Goal: Task Accomplishment & Management: Manage account settings

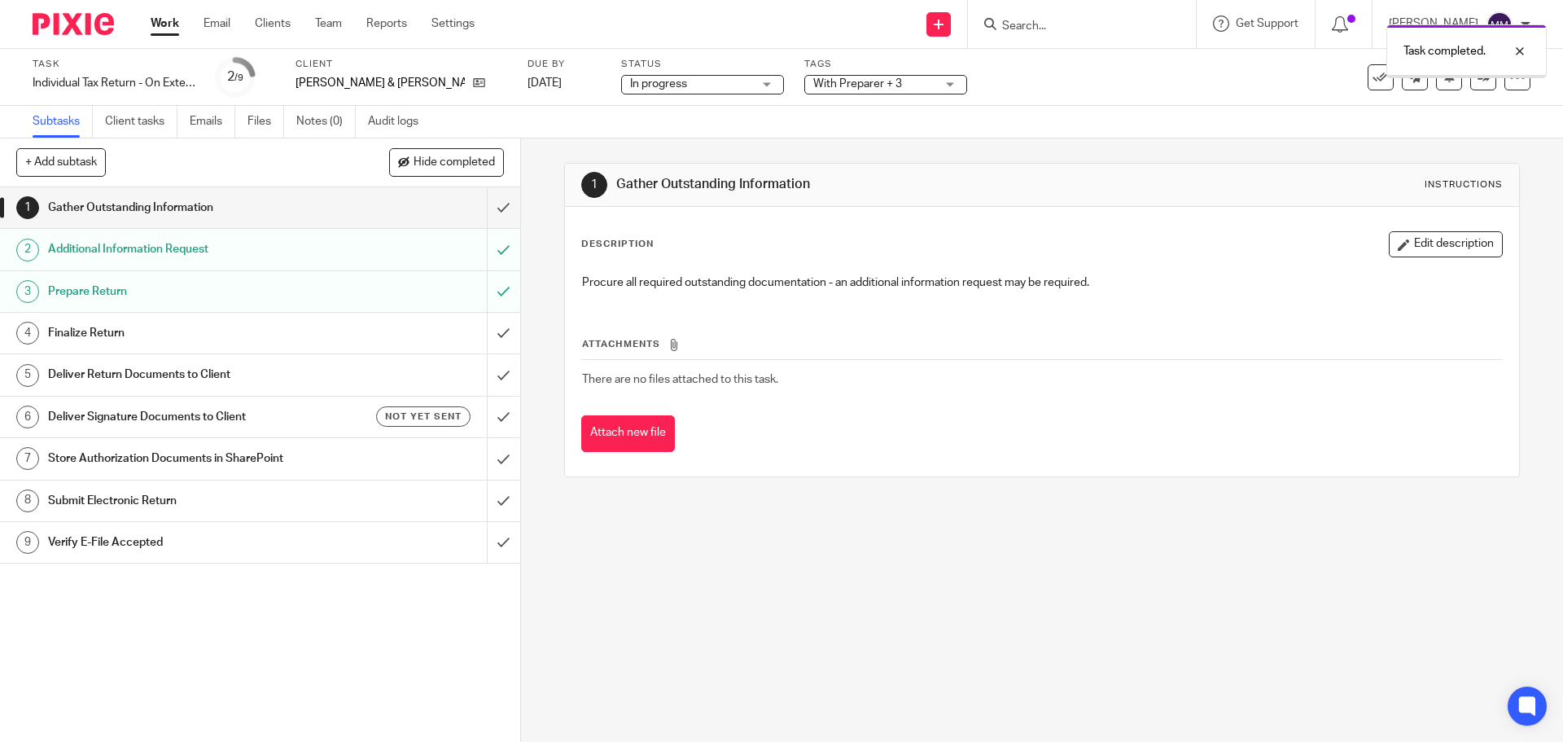
click at [909, 79] on div "With Preparer + 3" at bounding box center [885, 85] width 163 height 20
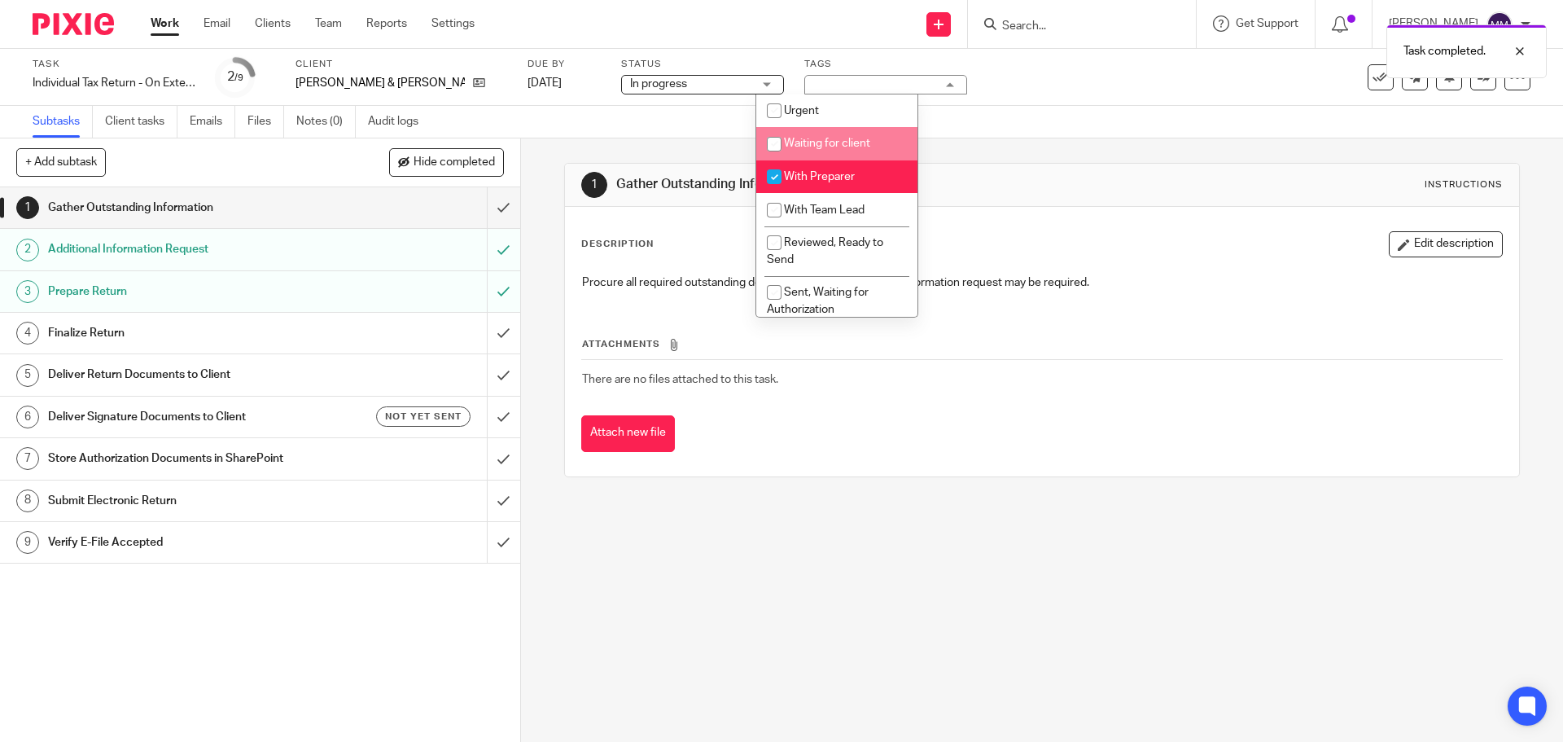
click at [865, 178] on li "With Preparer" at bounding box center [836, 176] width 161 height 33
checkbox input "false"
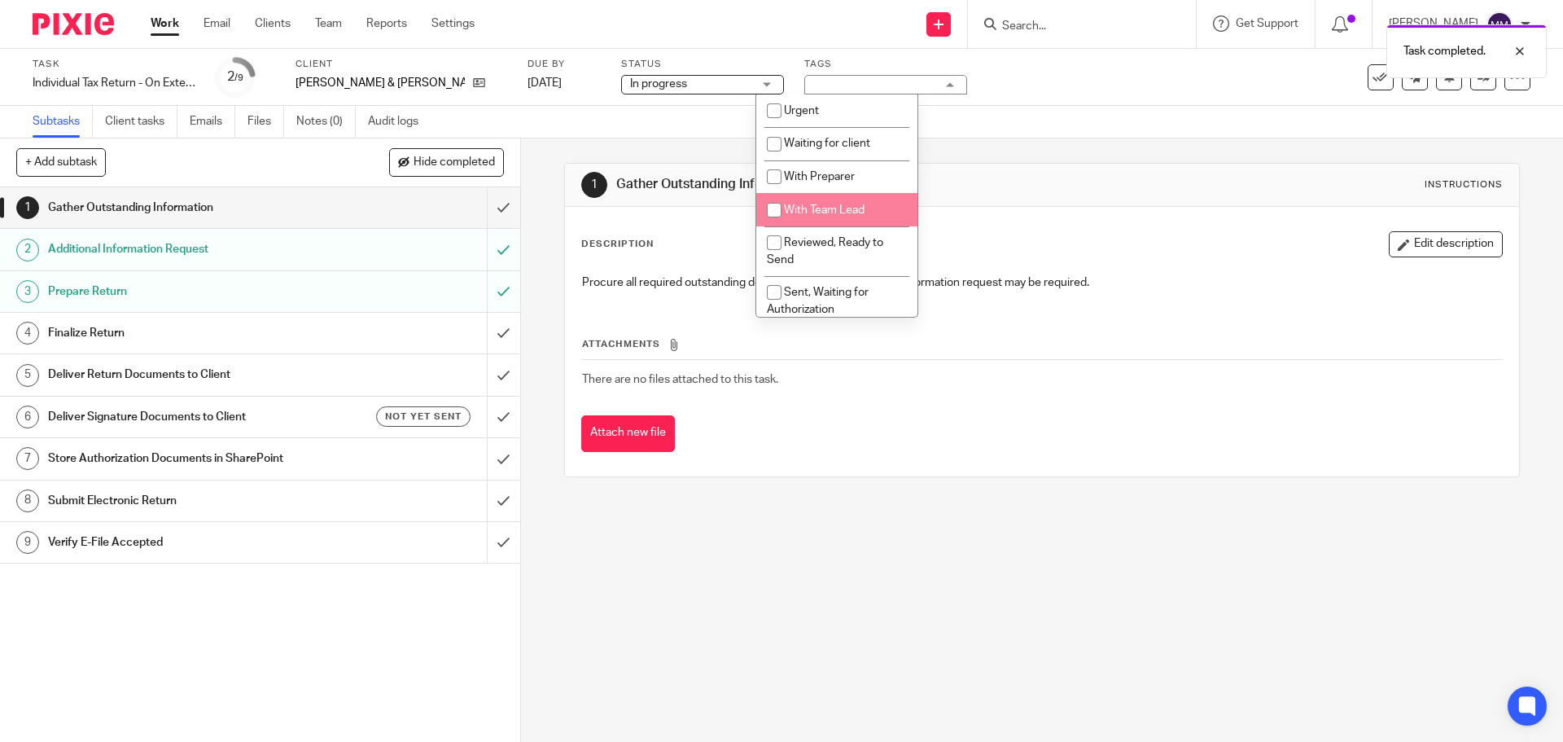
click at [855, 222] on li "With Team Lead" at bounding box center [836, 209] width 161 height 33
checkbox input "true"
click at [1085, 121] on div "Subtasks Client tasks Emails Files Notes (0) Audit logs" at bounding box center [781, 122] width 1563 height 33
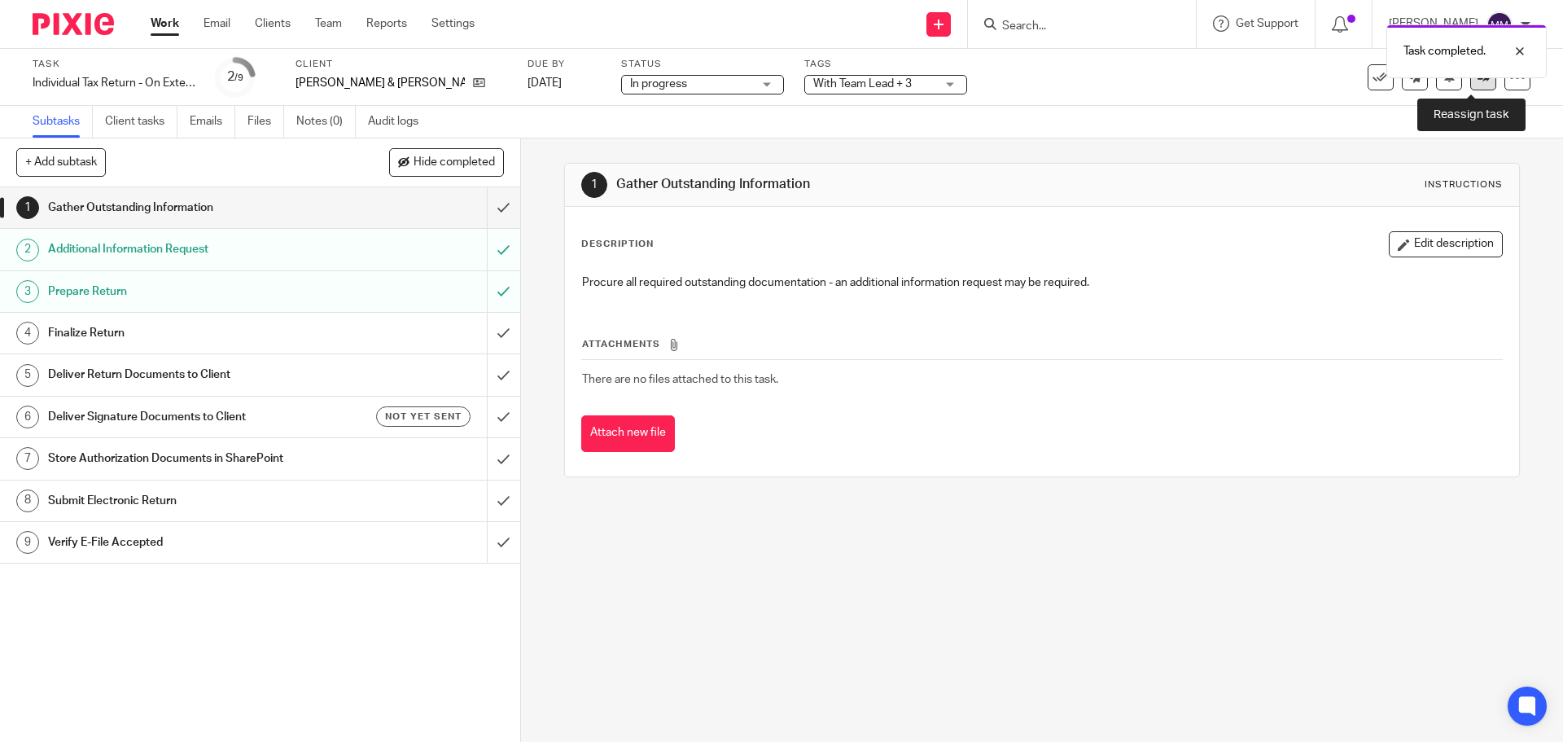
click at [1476, 83] on link at bounding box center [1483, 77] width 26 height 26
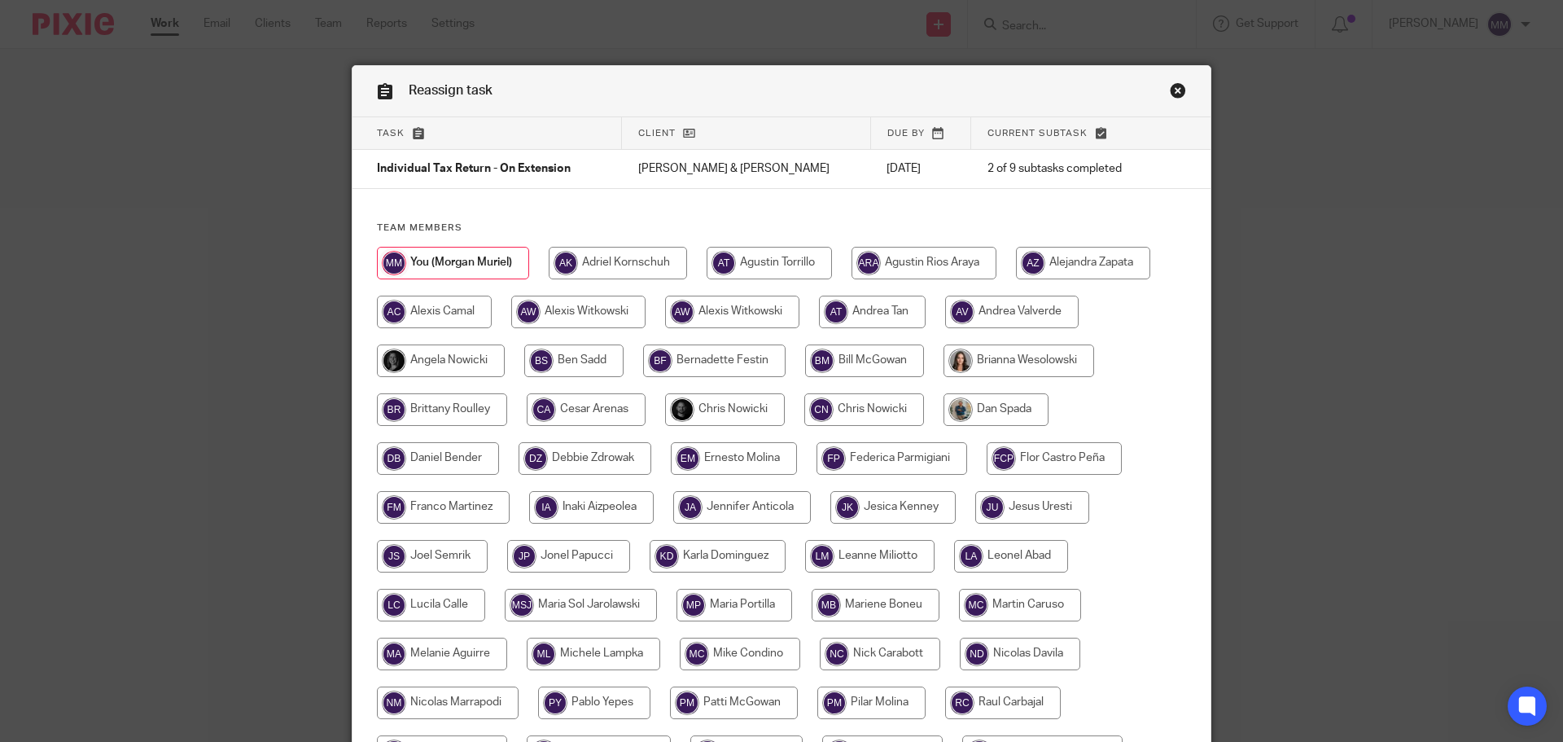
click at [738, 415] on input "radio" at bounding box center [725, 409] width 120 height 33
radio input "true"
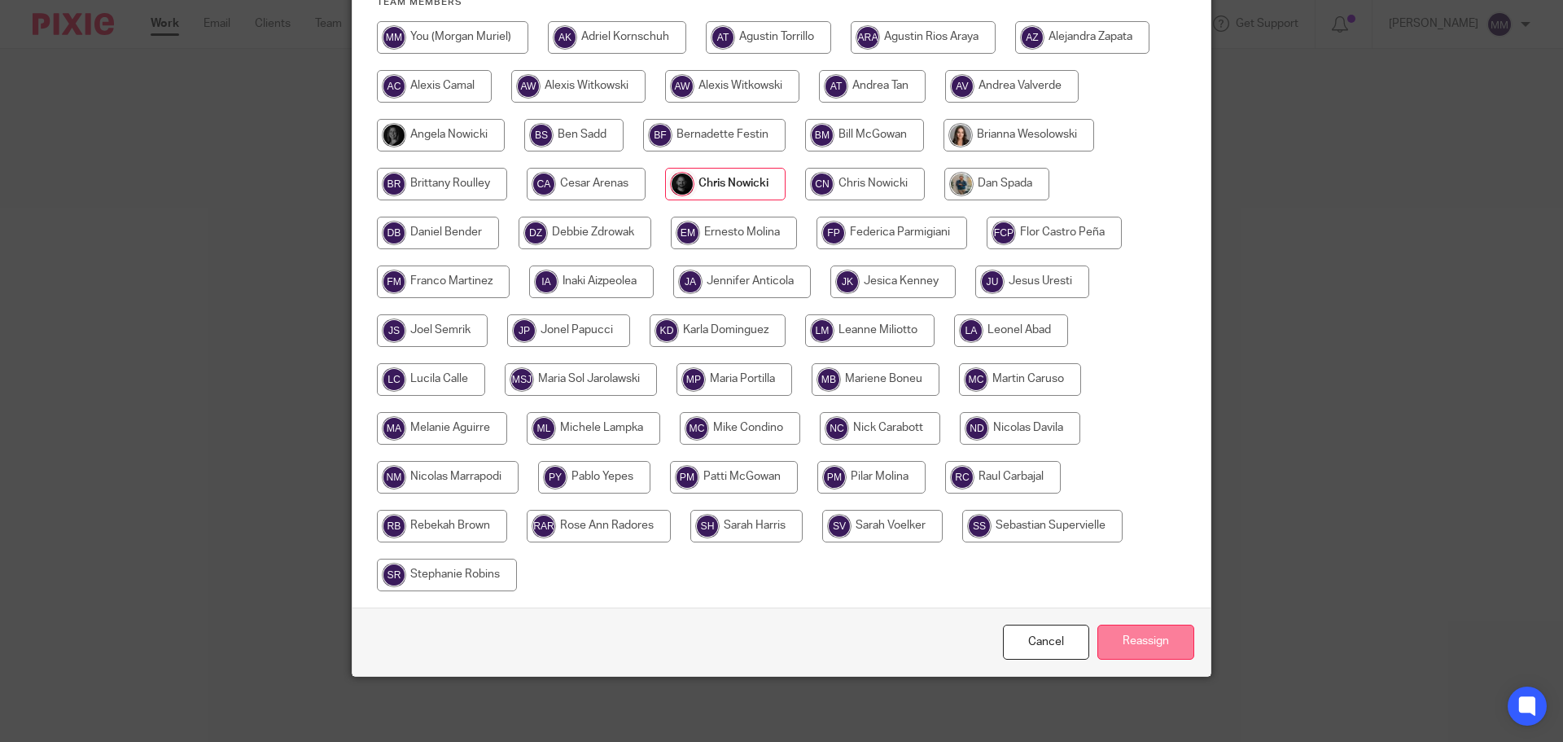
click at [1142, 640] on input "Reassign" at bounding box center [1145, 641] width 97 height 35
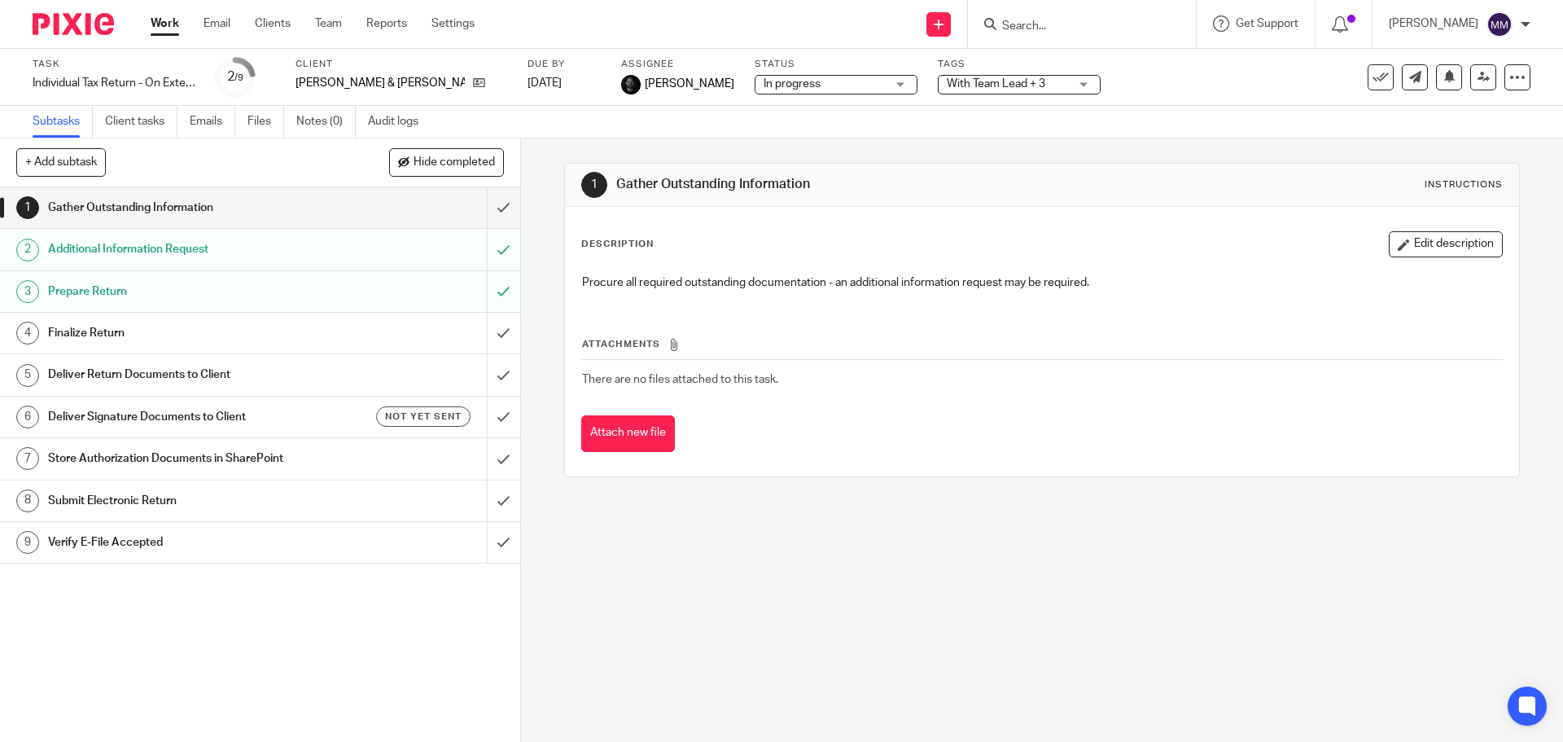
click at [171, 27] on link "Work" at bounding box center [165, 23] width 28 height 16
